Goal: Navigation & Orientation: Find specific page/section

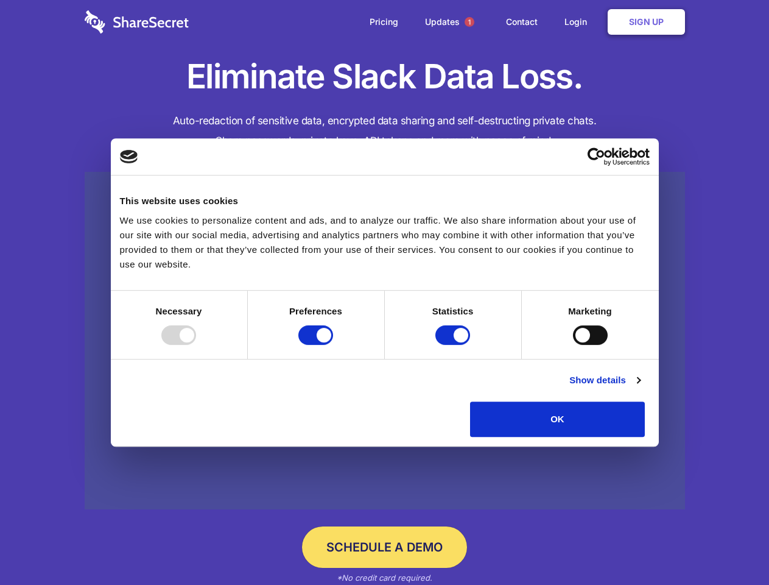
click at [196, 345] on div at bounding box center [178, 334] width 35 height 19
click at [333, 345] on input "Preferences" at bounding box center [315, 334] width 35 height 19
checkbox input "false"
click at [454, 345] on input "Statistics" at bounding box center [452, 334] width 35 height 19
checkbox input "false"
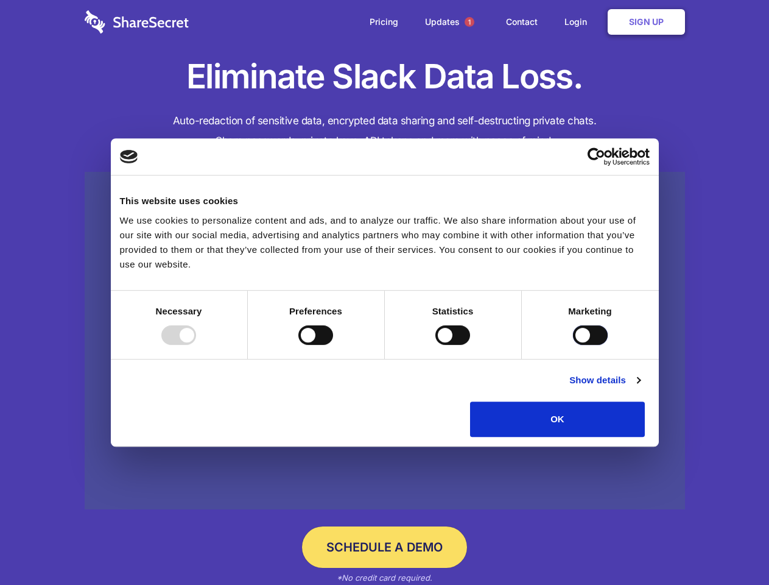
click at [573, 345] on input "Marketing" at bounding box center [590, 334] width 35 height 19
checkbox input "true"
click at [640, 387] on link "Show details" at bounding box center [604, 380] width 71 height 15
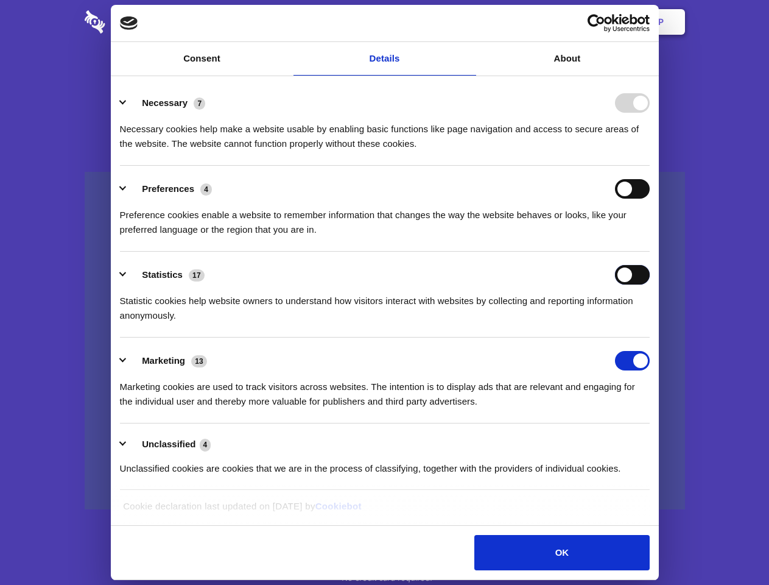
click at [650, 323] on div "Statistics 17 Statistic cookies help website owners to understand how visitors …" at bounding box center [385, 294] width 530 height 58
click at [469, 22] on span "1" at bounding box center [470, 22] width 10 height 10
